Goal: Task Accomplishment & Management: Manage account settings

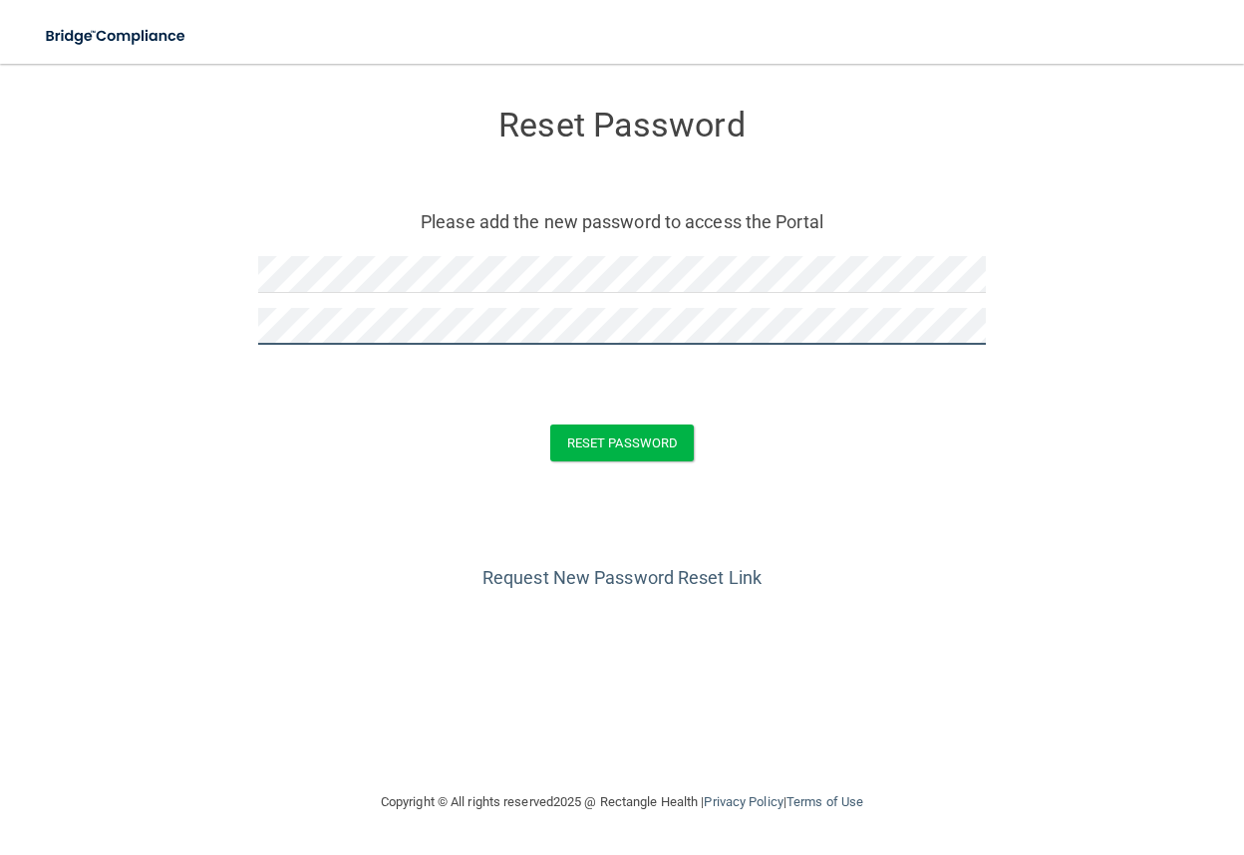
click at [550, 425] on button "Reset Password" at bounding box center [622, 443] width 144 height 37
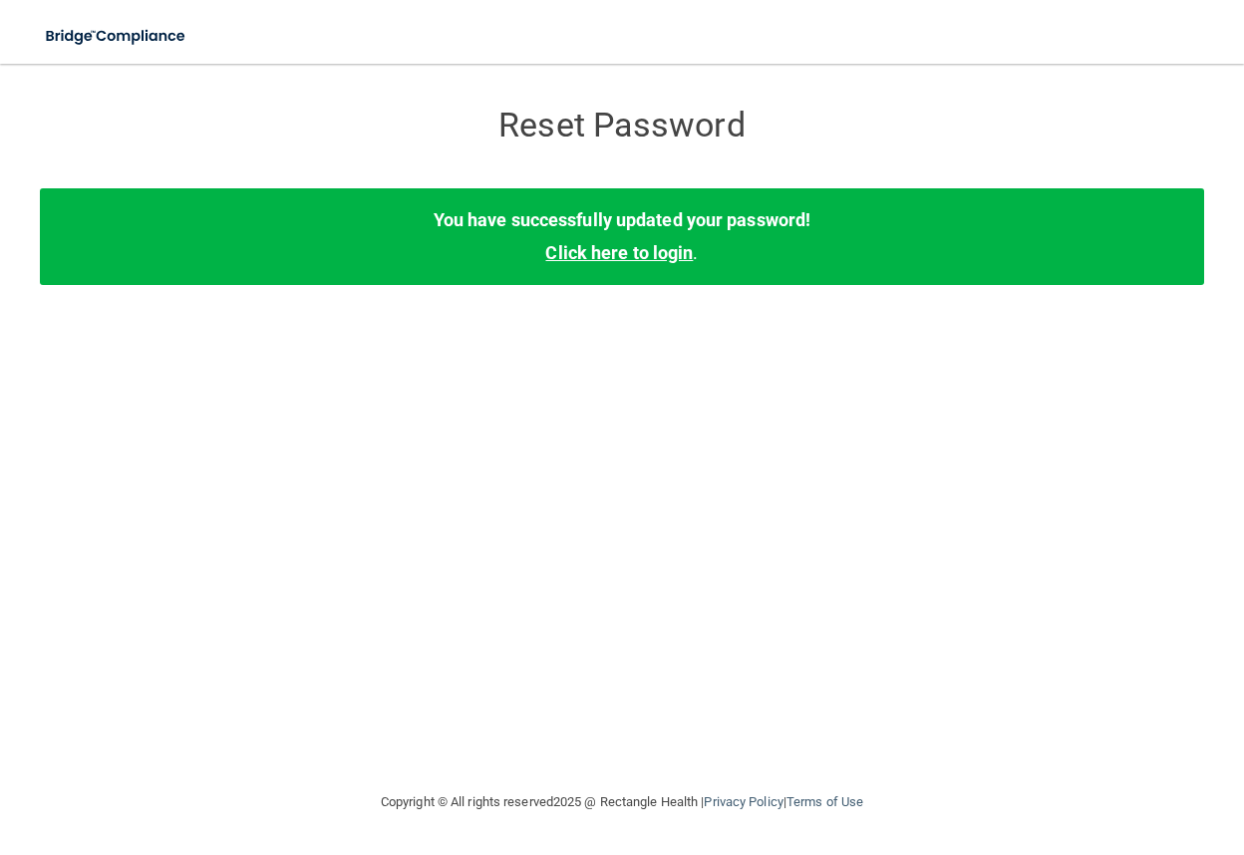
click at [670, 252] on link "Click here to login" at bounding box center [619, 252] width 148 height 21
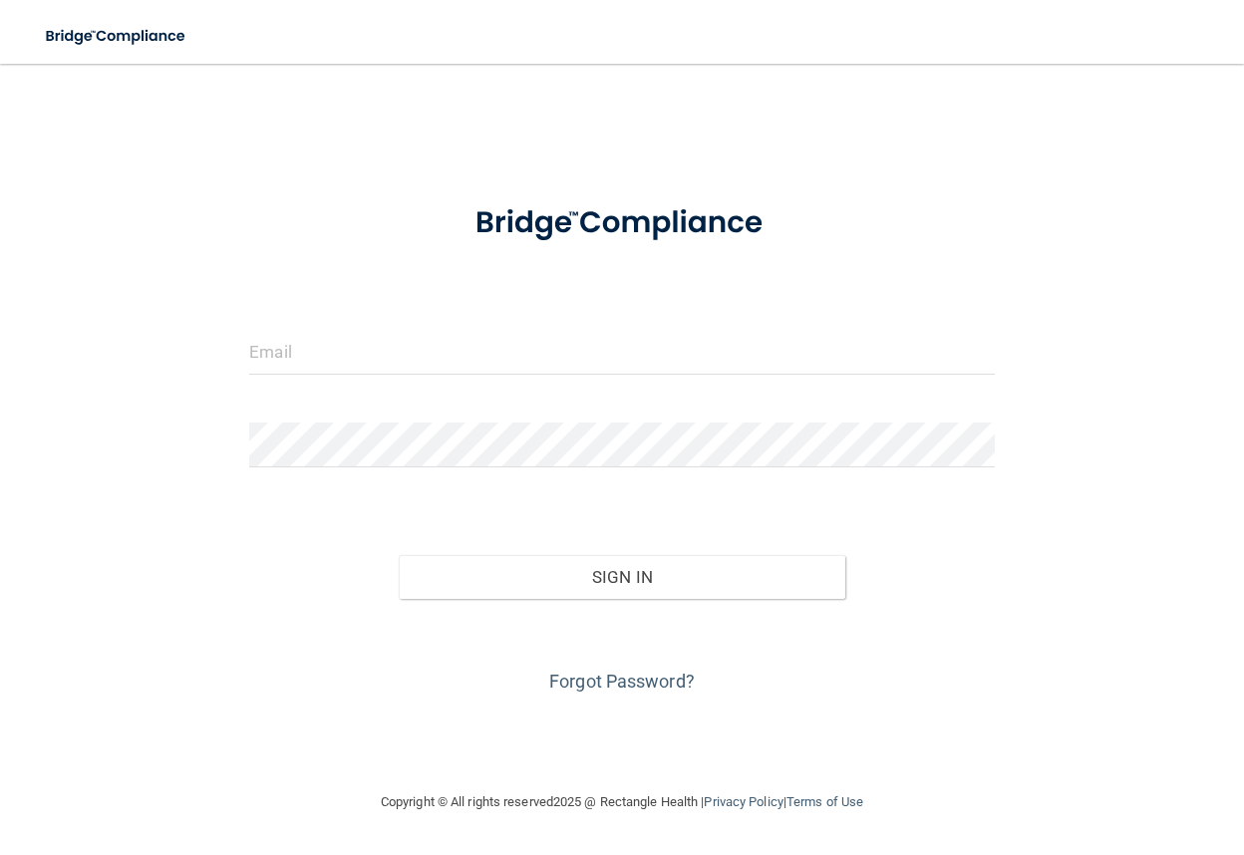
click at [624, 300] on form "Invalid email/password. You don't have permission to access that page. Sign In …" at bounding box center [621, 440] width 745 height 514
click at [616, 317] on form "Invalid email/password. You don't have permission to access that page. Sign In …" at bounding box center [621, 440] width 745 height 514
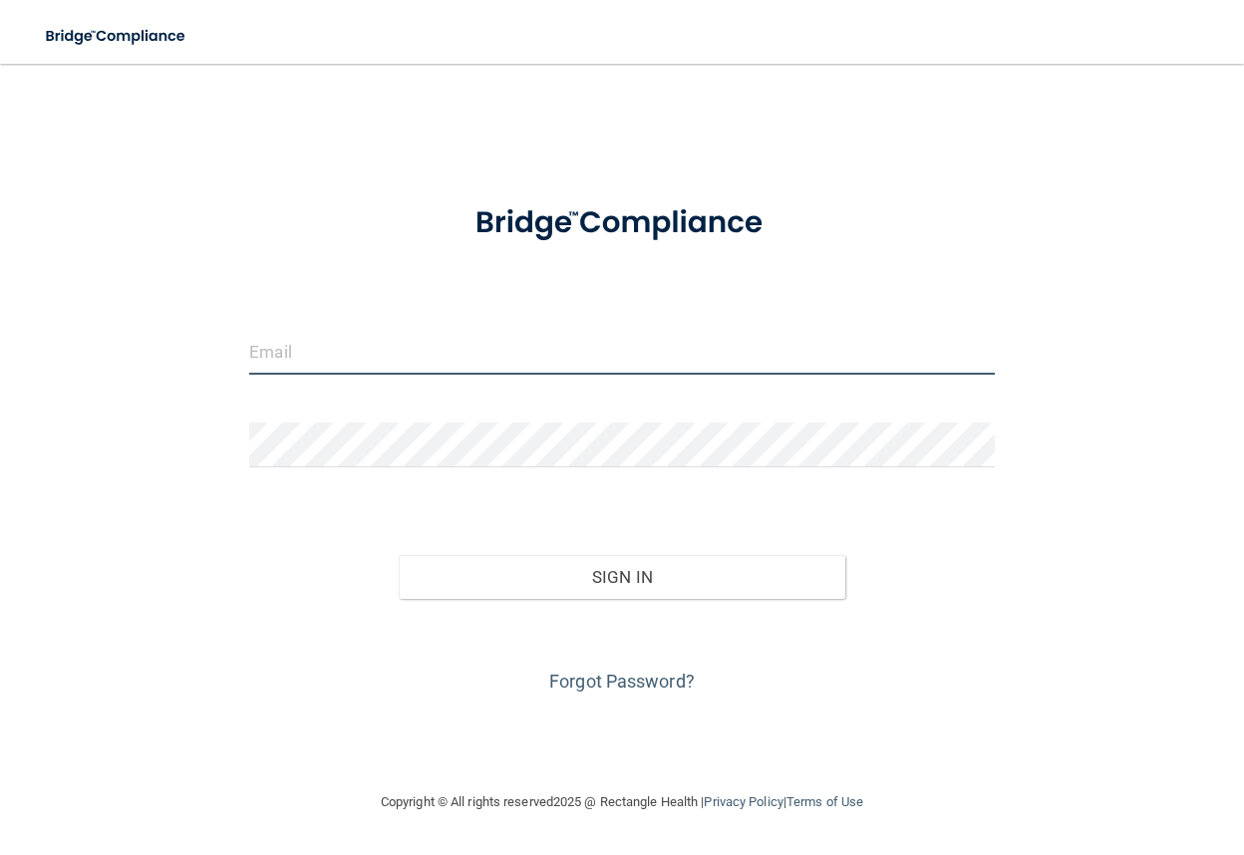
click at [589, 363] on input "email" at bounding box center [621, 352] width 745 height 45
type input "[EMAIL_ADDRESS][DOMAIN_NAME]"
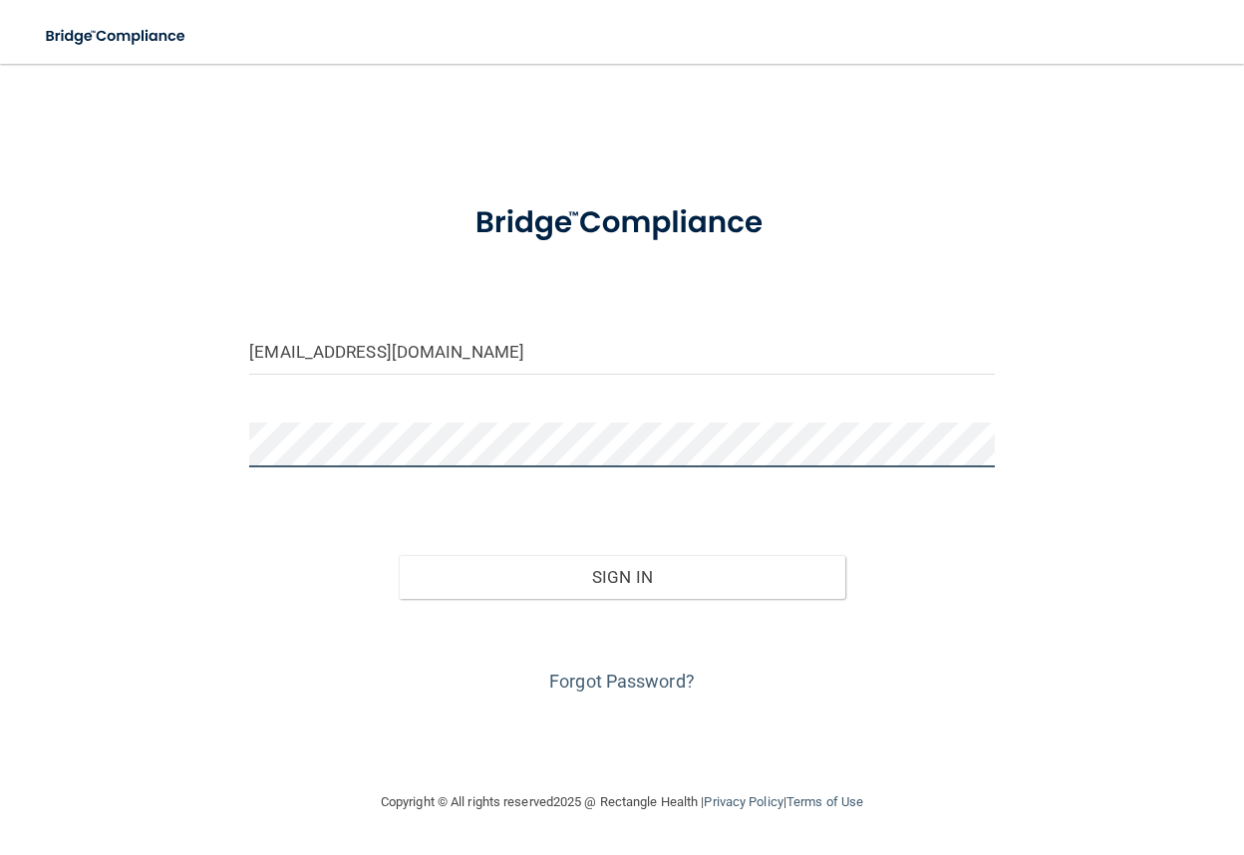
click at [399, 555] on button "Sign In" at bounding box center [622, 577] width 447 height 44
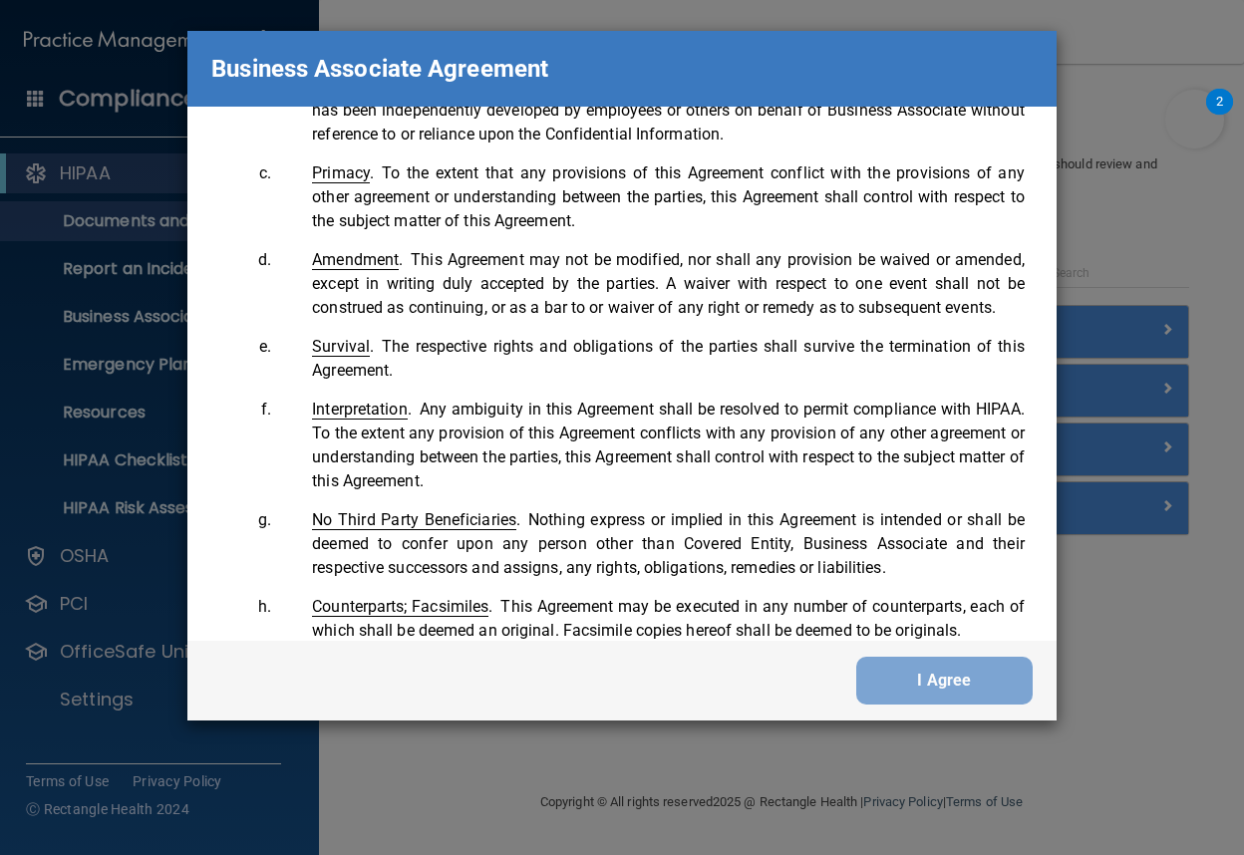
scroll to position [4645, 0]
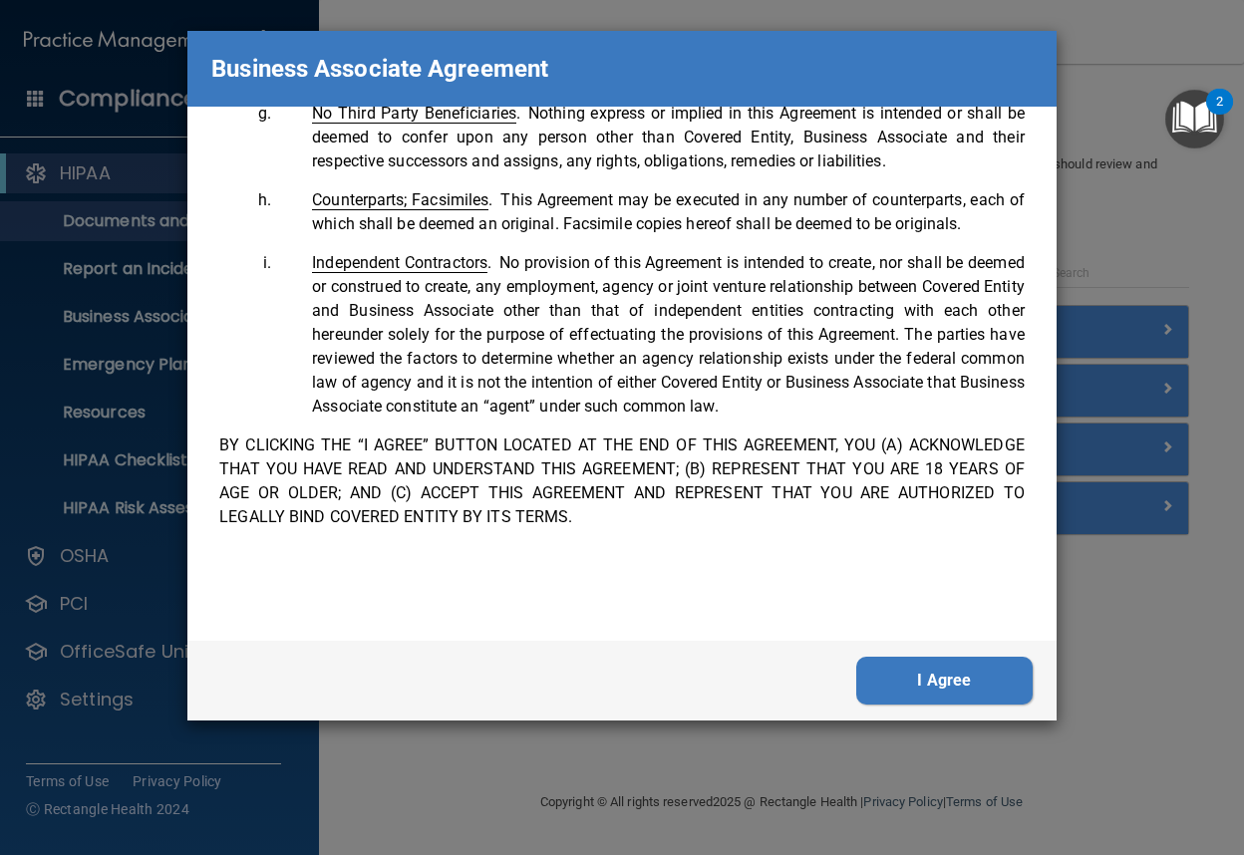
click at [889, 661] on button "I Agree" at bounding box center [944, 681] width 176 height 48
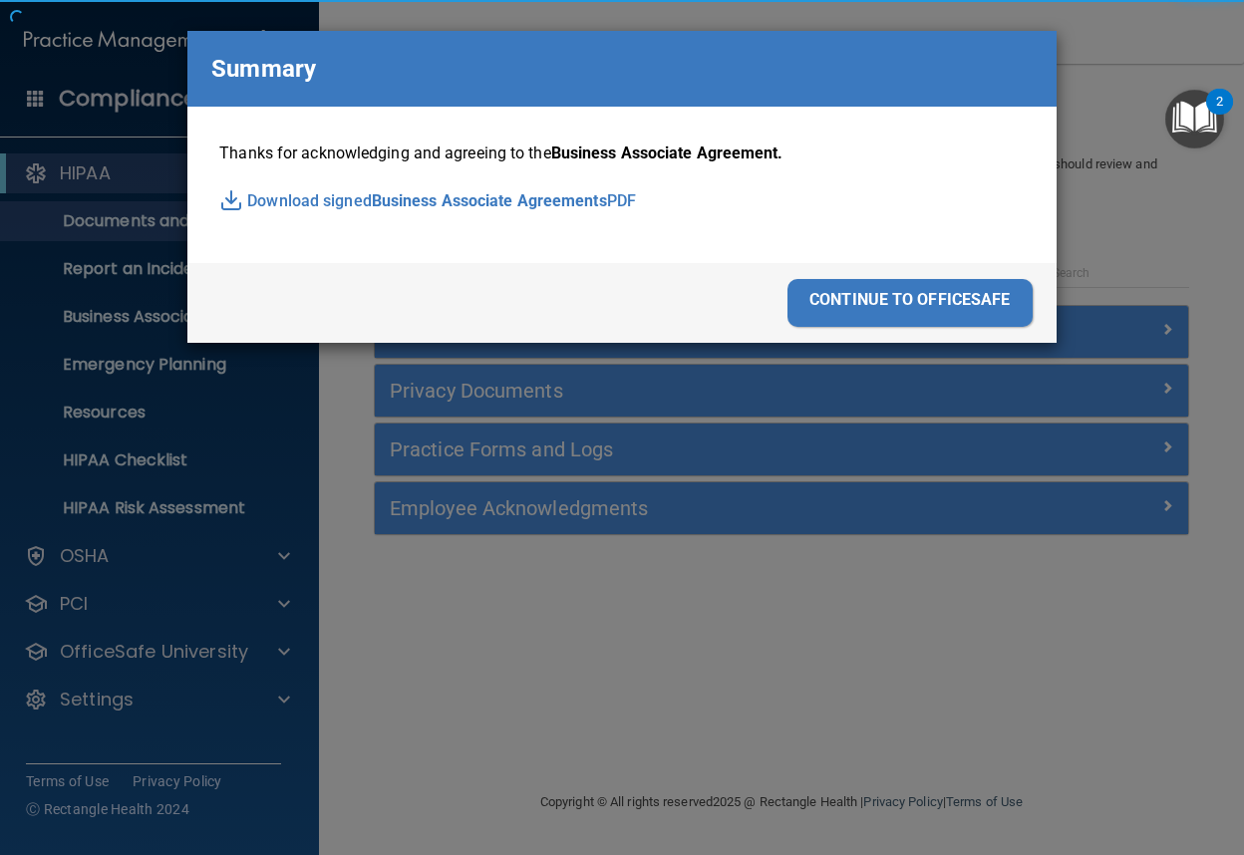
click at [894, 670] on div "Business Associate Agreement Please sign this updated Business Associate Agreem…" at bounding box center [622, 427] width 1244 height 855
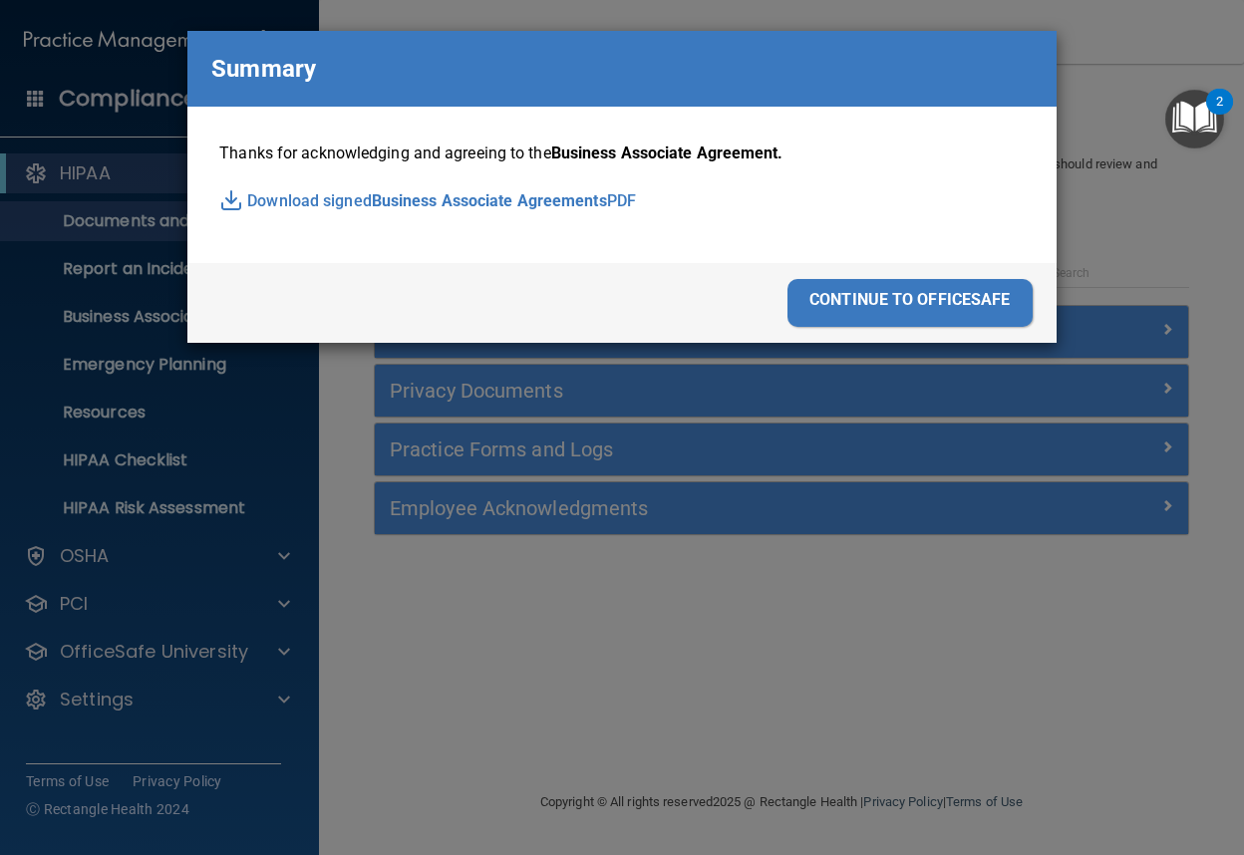
click at [903, 298] on div "continue to officesafe" at bounding box center [909, 303] width 245 height 48
